Goal: Transaction & Acquisition: Purchase product/service

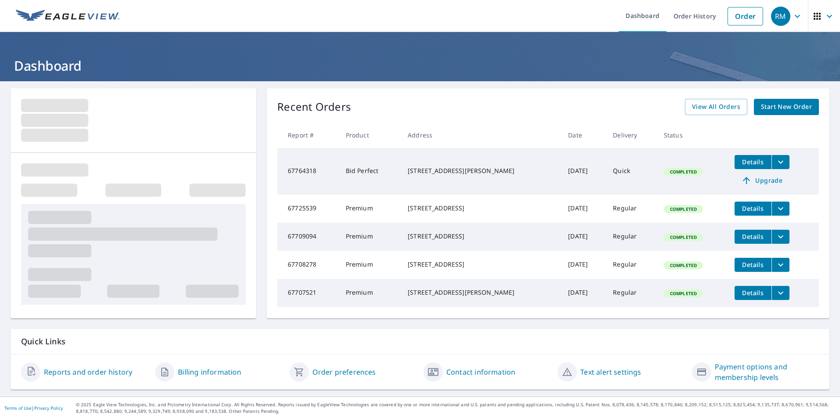
click at [762, 105] on span "Start New Order" at bounding box center [786, 107] width 51 height 11
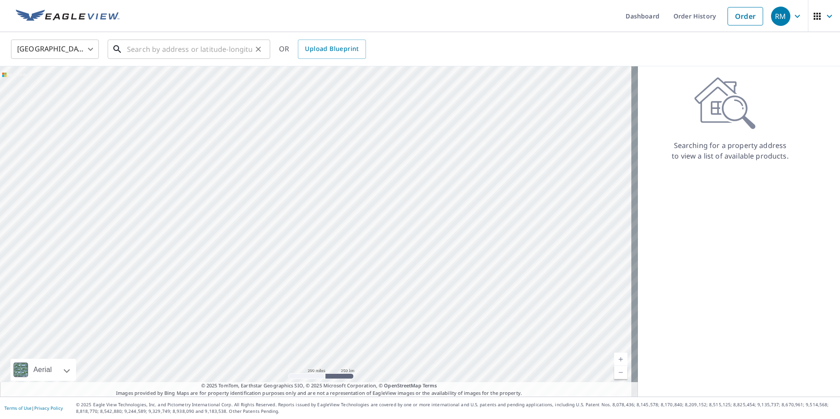
click at [173, 49] on input "text" at bounding box center [189, 49] width 125 height 25
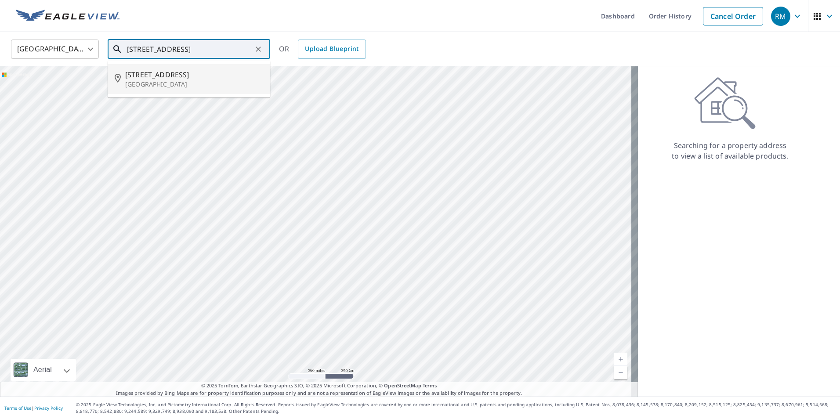
click at [152, 77] on span "[STREET_ADDRESS]" at bounding box center [194, 74] width 138 height 11
type input "[STREET_ADDRESS]"
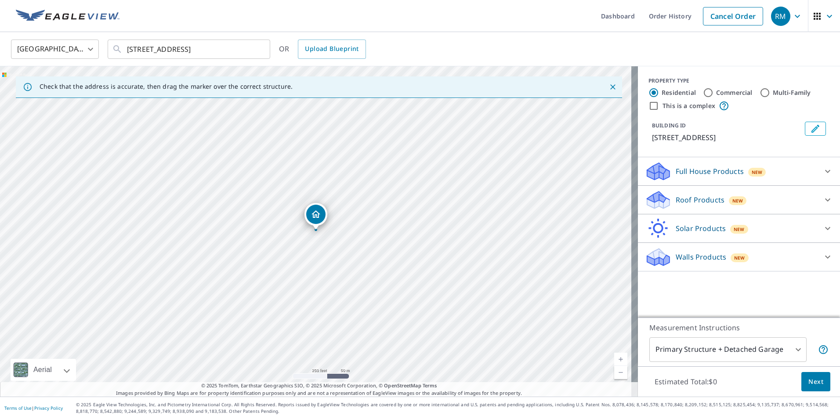
click at [616, 358] on link "Current Level 17, Zoom In" at bounding box center [620, 359] width 13 height 13
click at [616, 358] on link "Current Level 17.460634365718956, Zoom In" at bounding box center [620, 359] width 13 height 13
click at [616, 358] on link "Current Level 17.993719363949147, Zoom In Disabled" at bounding box center [620, 359] width 13 height 13
click at [784, 210] on div "Roof Products New" at bounding box center [731, 200] width 172 height 21
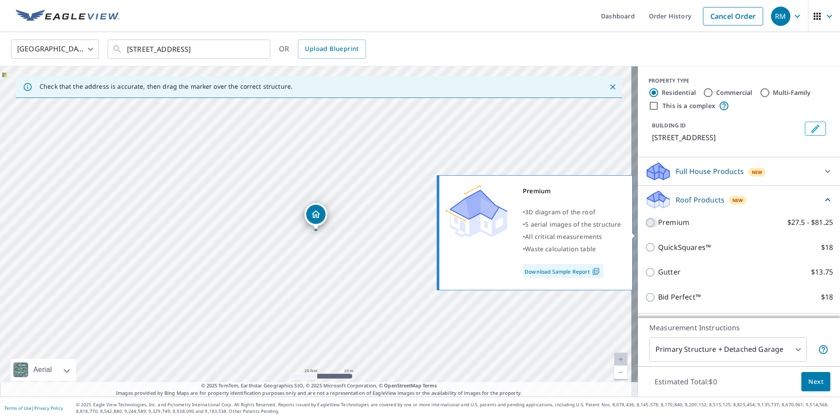
click at [645, 228] on input "Premium $27.5 - $81.25" at bounding box center [651, 223] width 13 height 11
checkbox input "true"
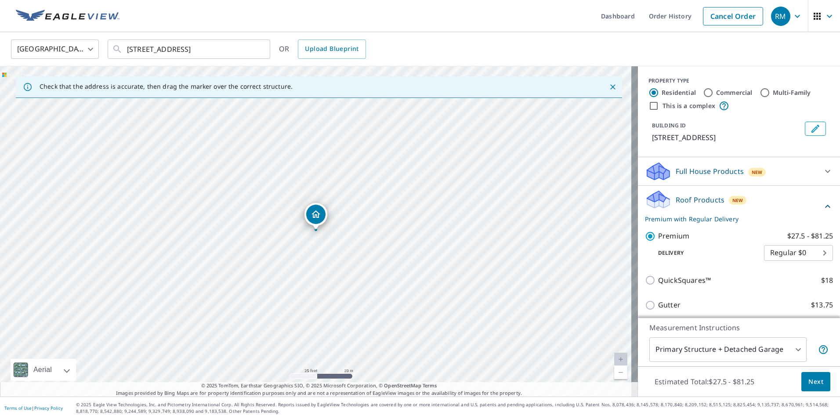
click at [813, 384] on span "Next" at bounding box center [816, 382] width 15 height 11
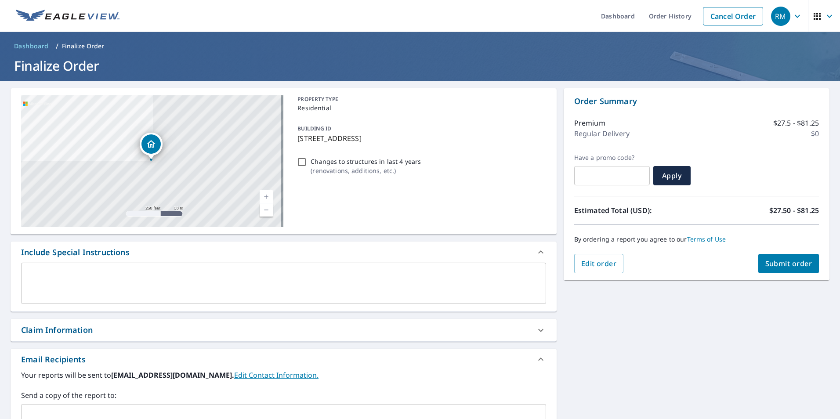
click at [766, 266] on span "Submit order" at bounding box center [788, 264] width 47 height 10
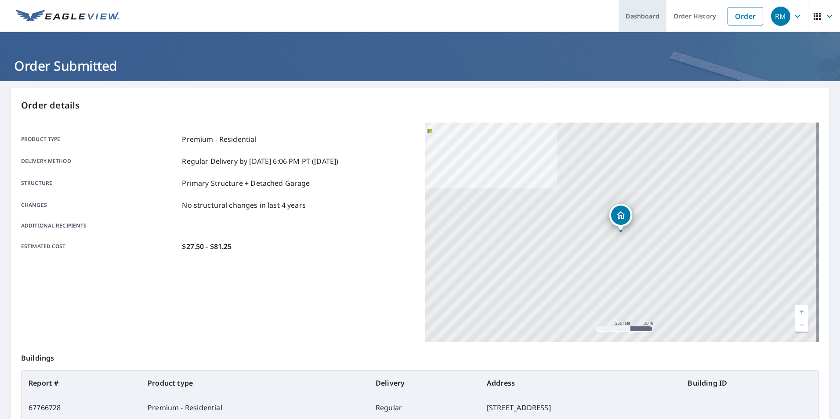
click at [646, 19] on link "Dashboard" at bounding box center [643, 16] width 48 height 32
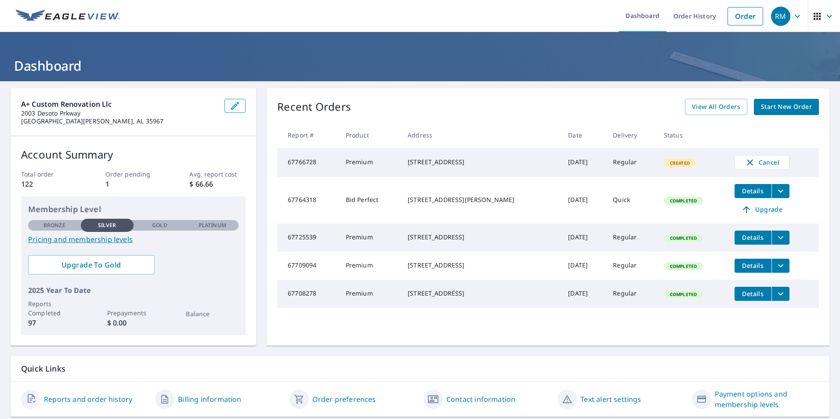
click at [780, 106] on span "Start New Order" at bounding box center [786, 107] width 51 height 11
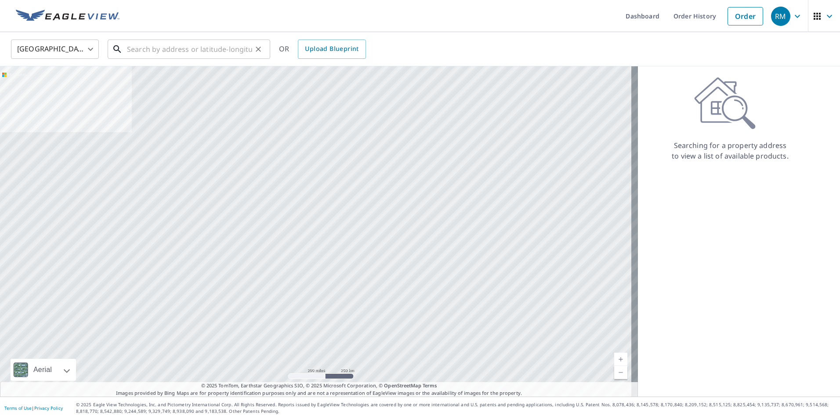
click at [197, 54] on input "text" at bounding box center [189, 49] width 125 height 25
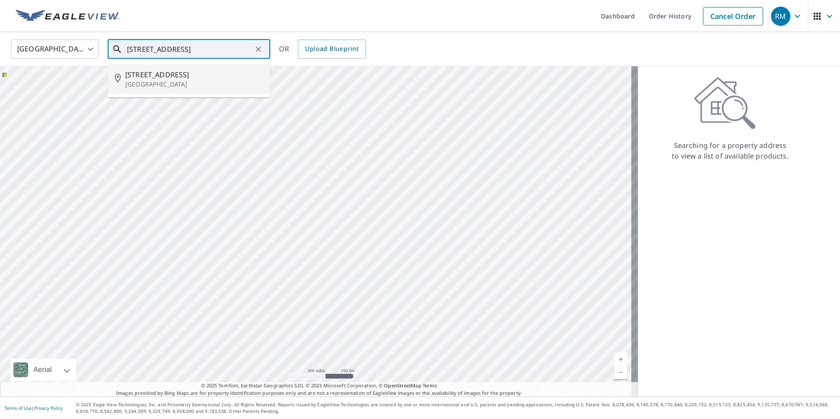
click at [164, 76] on span "[STREET_ADDRESS]" at bounding box center [194, 74] width 138 height 11
type input "[STREET_ADDRESS]"
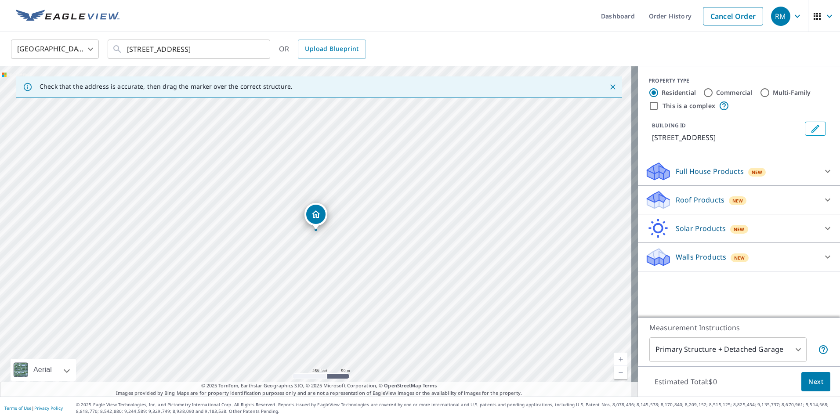
click at [616, 358] on link "Current Level 17, Zoom In" at bounding box center [620, 359] width 13 height 13
click at [616, 358] on link "Current Level 17.505442161077628, Zoom In" at bounding box center [620, 359] width 13 height 13
click at [616, 358] on link "Current Level 18.05647268833656, Zoom In Disabled" at bounding box center [620, 359] width 13 height 13
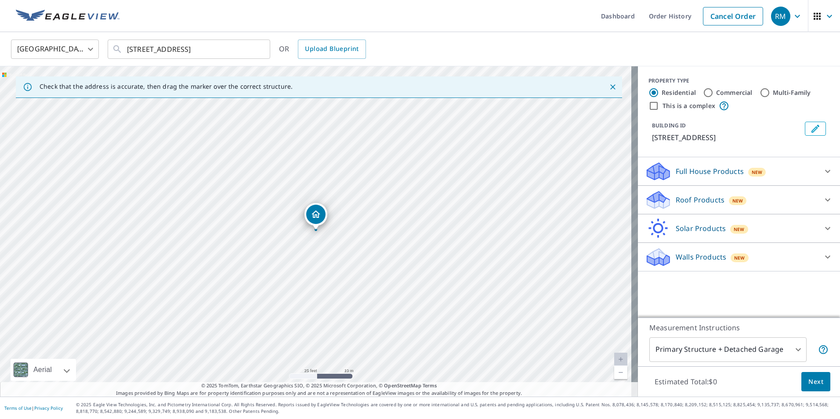
click at [775, 199] on div "Roof Products New" at bounding box center [731, 200] width 172 height 21
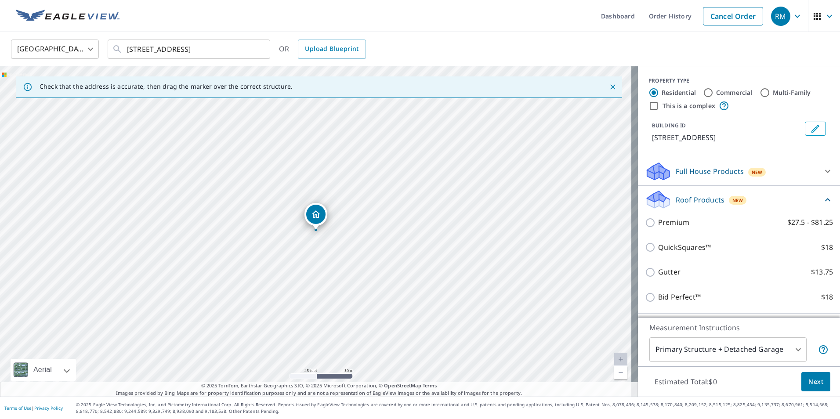
click at [668, 217] on div "Premium $27.5 - $81.25" at bounding box center [739, 222] width 188 height 25
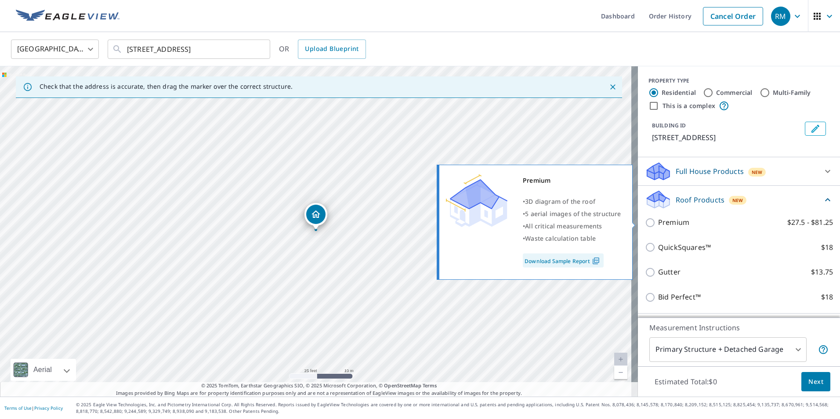
click at [670, 224] on p "Premium" at bounding box center [673, 222] width 31 height 11
click at [658, 224] on input "Premium $27.5 - $81.25" at bounding box center [651, 223] width 13 height 11
checkbox input "true"
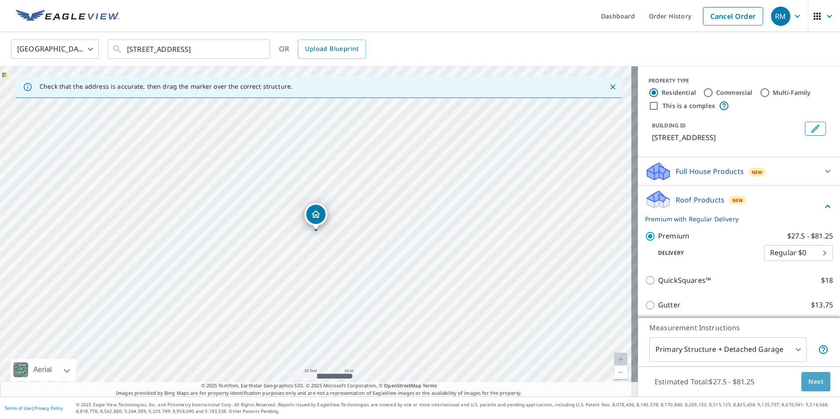
click at [809, 380] on span "Next" at bounding box center [816, 382] width 15 height 11
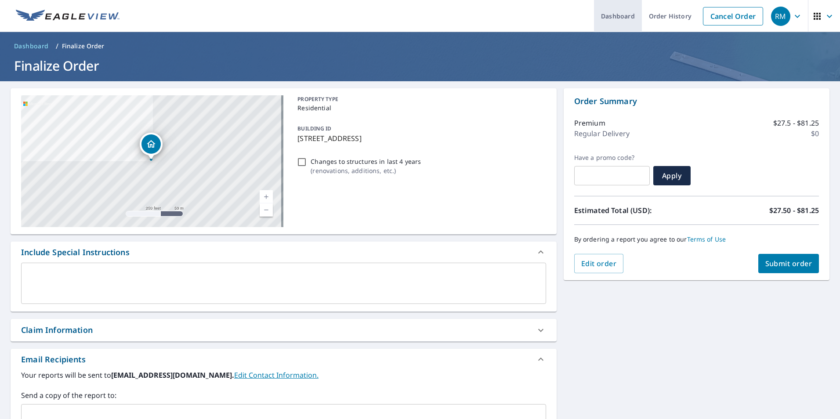
click at [623, 17] on link "Dashboard" at bounding box center [618, 16] width 48 height 32
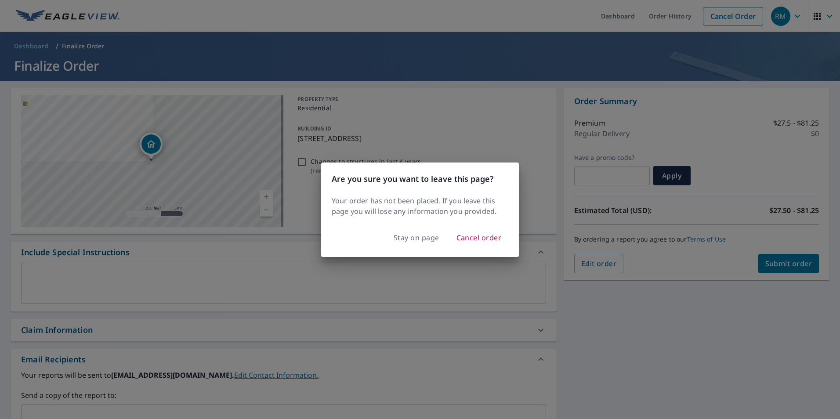
click at [704, 317] on div "Are you sure you want to leave this page? Your order has not been placed. If yo…" at bounding box center [420, 209] width 840 height 419
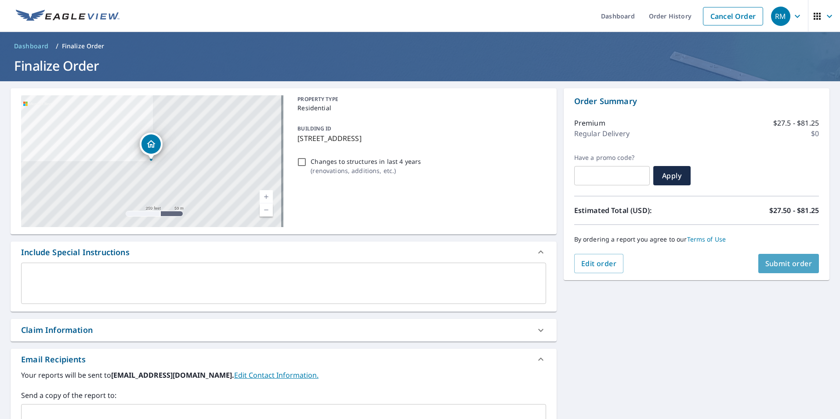
click at [794, 263] on span "Submit order" at bounding box center [788, 264] width 47 height 10
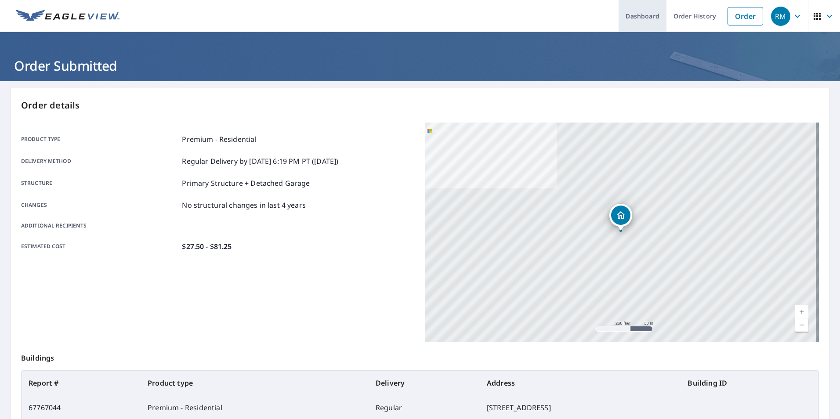
click at [626, 15] on link "Dashboard" at bounding box center [643, 16] width 48 height 32
